Goal: Transaction & Acquisition: Purchase product/service

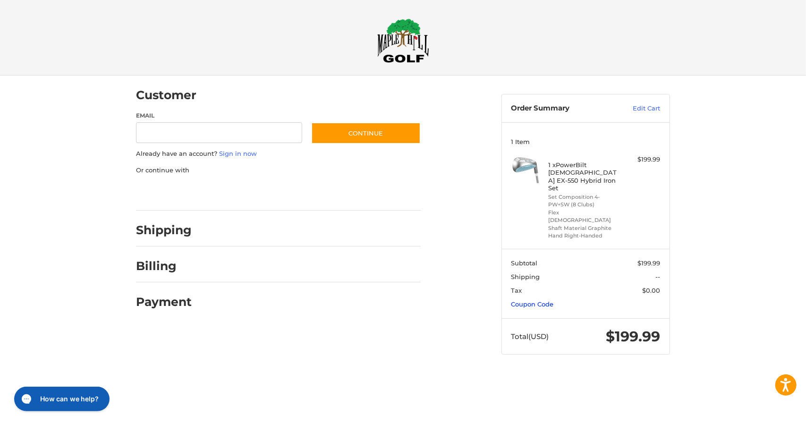
click at [538, 300] on link "Coupon Code" at bounding box center [532, 304] width 42 height 8
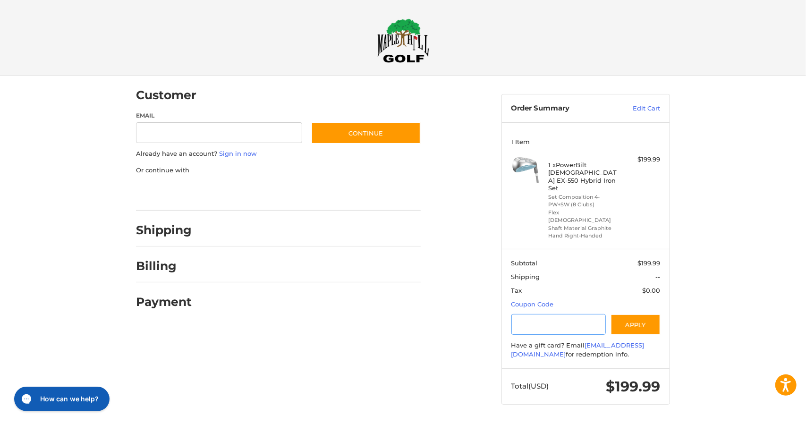
click at [531, 314] on input "Gift Certificate or Coupon Code" at bounding box center [558, 324] width 95 height 21
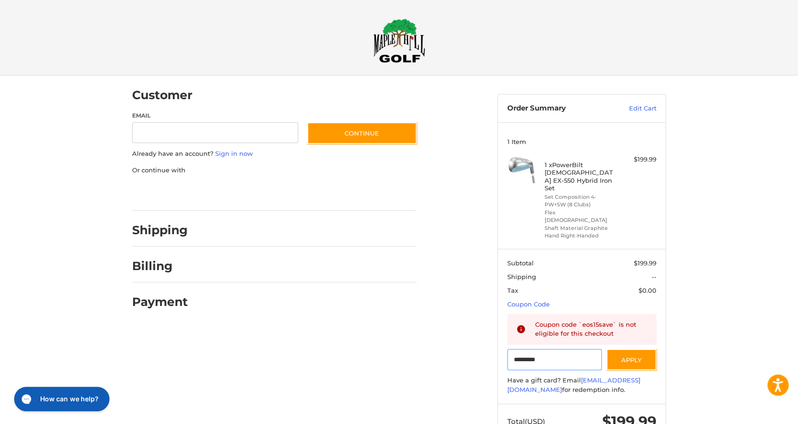
type input "*********"
click at [406, 29] on img at bounding box center [399, 40] width 52 height 44
